Goal: Task Accomplishment & Management: Complete application form

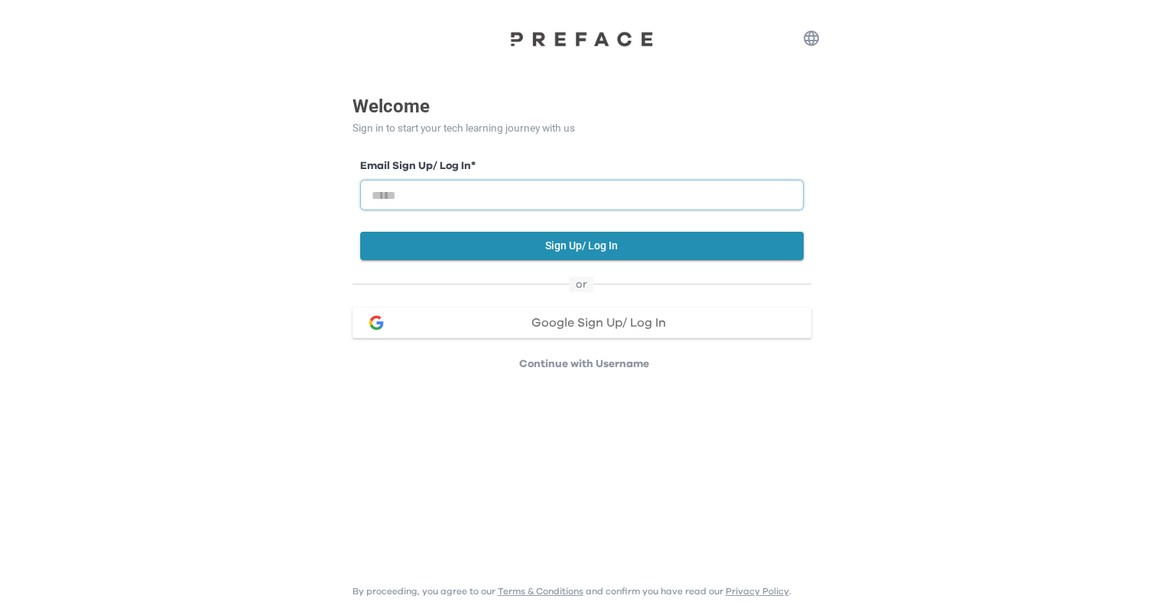
click at [650, 198] on input "email" at bounding box center [581, 195] width 443 height 31
type input "**********"
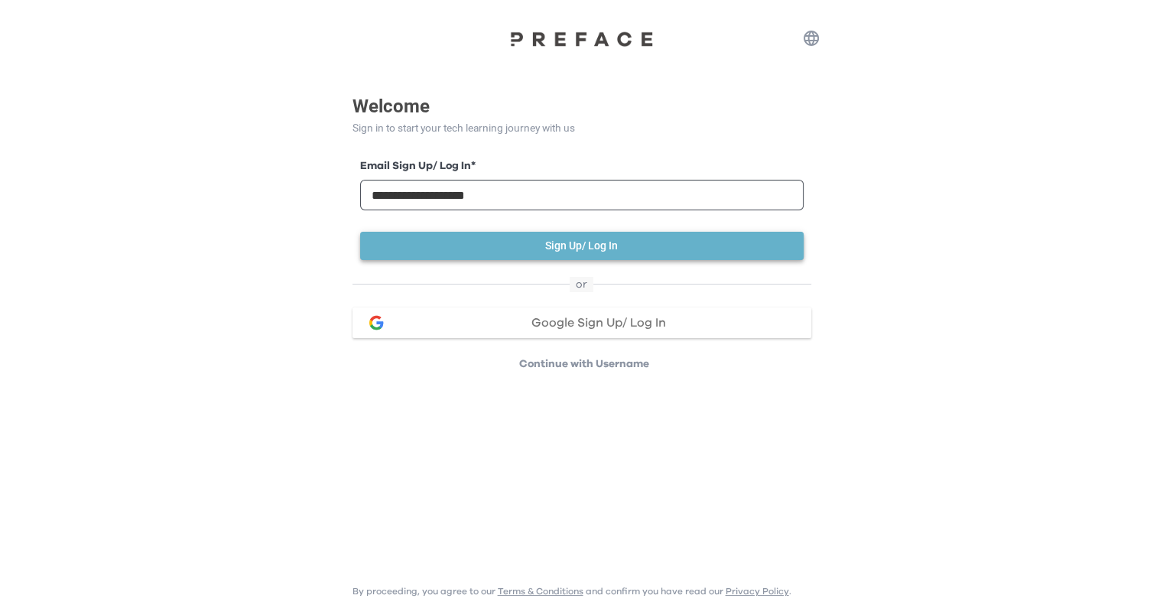
click at [629, 238] on button "Sign Up/ Log In" at bounding box center [581, 246] width 443 height 28
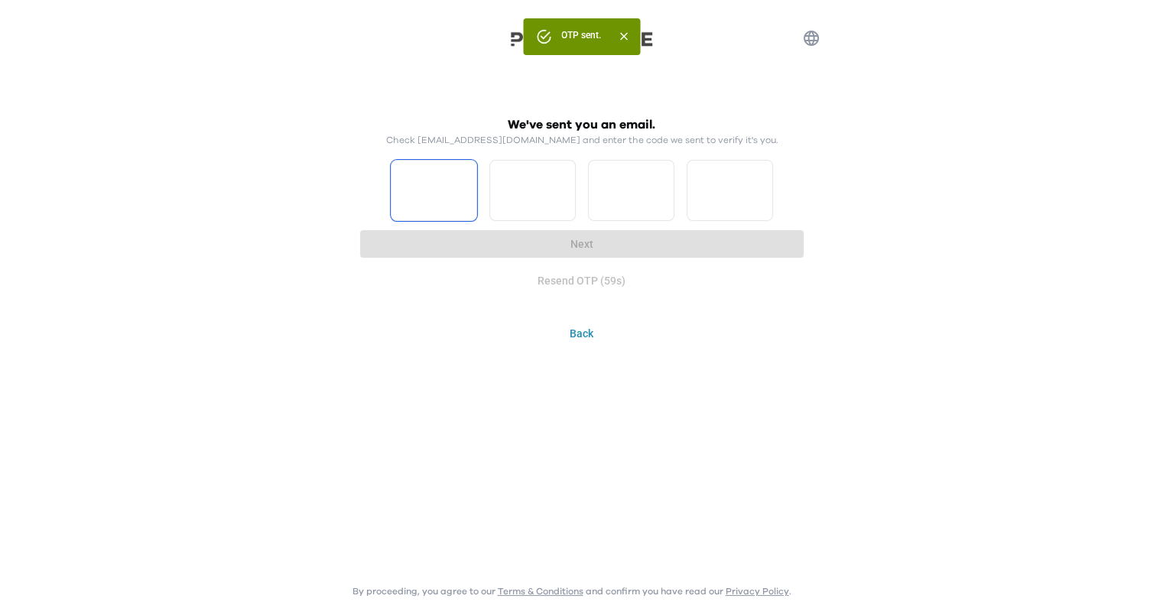
click at [428, 202] on input "Please enter OTP character 1" at bounding box center [434, 190] width 86 height 61
click at [573, 249] on div "We've sent you an email. Check [EMAIL_ADDRESS][DOMAIN_NAME] and enter the code …" at bounding box center [581, 205] width 443 height 180
click at [579, 277] on button "Resend OTP" at bounding box center [581, 281] width 443 height 28
click at [407, 192] on input "Please enter OTP character 1" at bounding box center [434, 190] width 86 height 61
